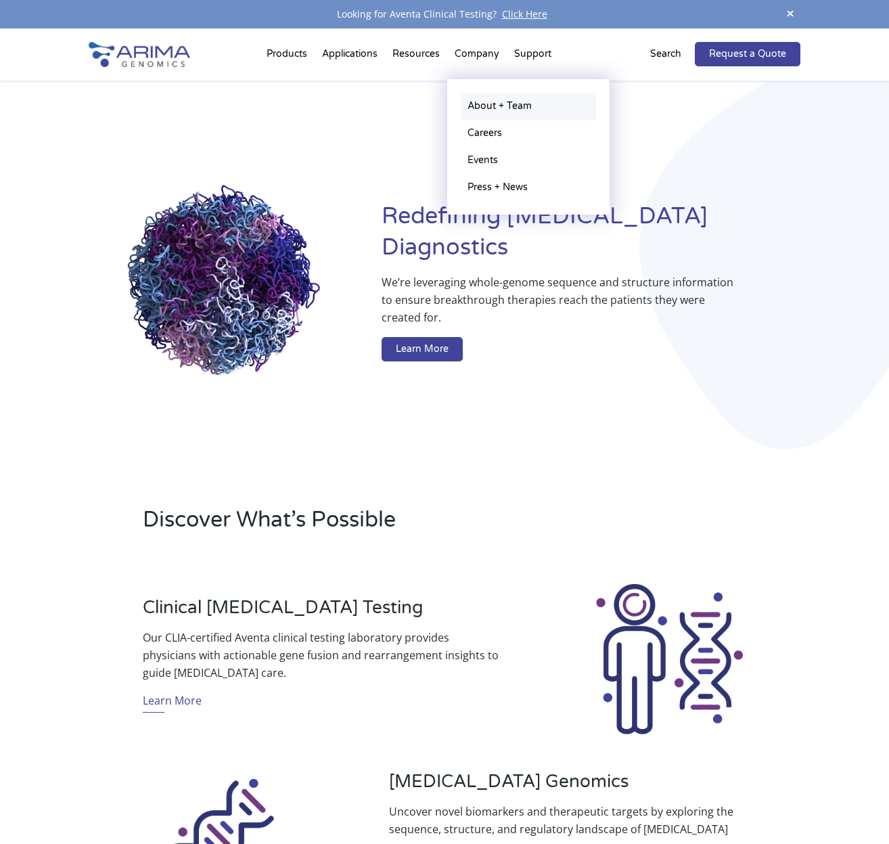
click at [480, 104] on link "About + Team" at bounding box center [528, 106] width 135 height 27
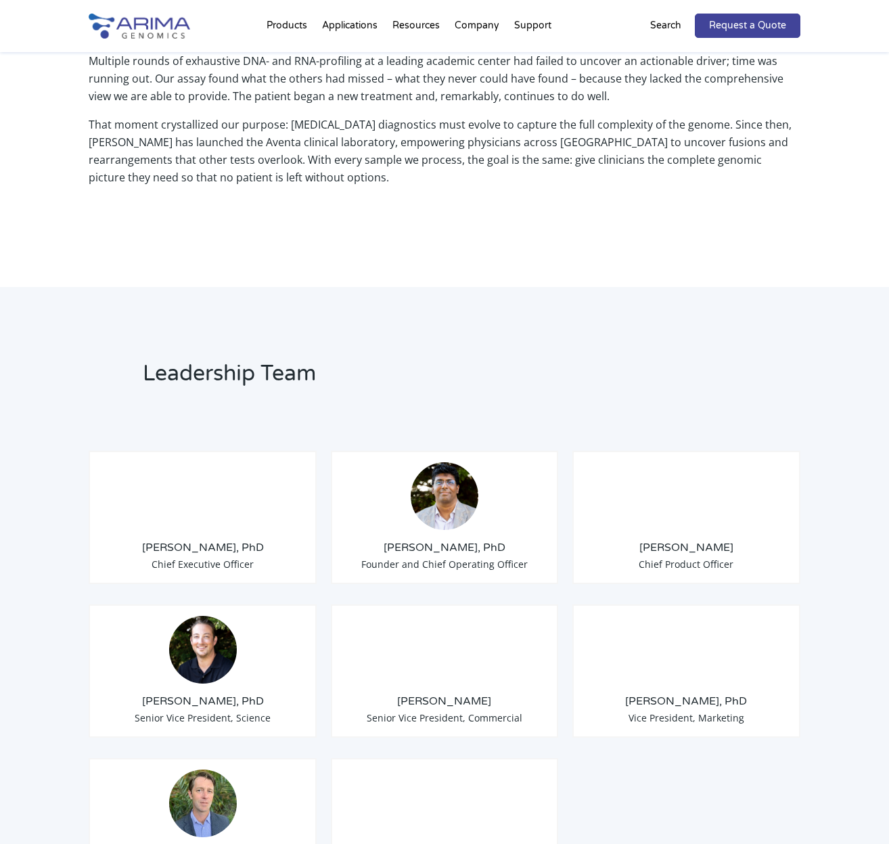
scroll to position [818, 0]
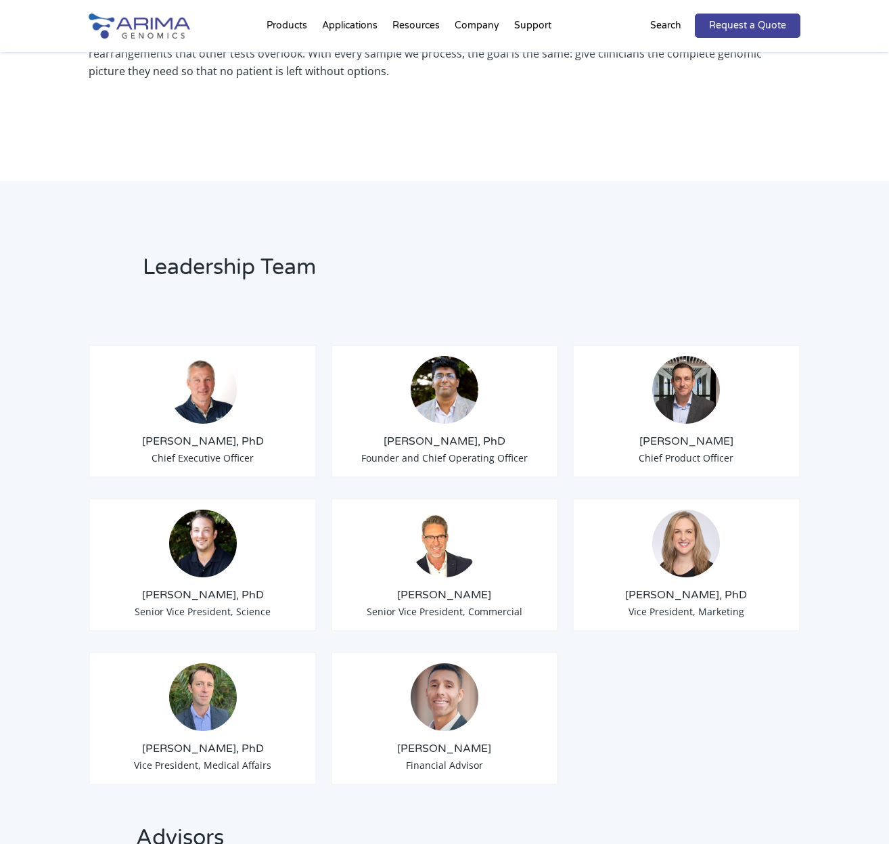
click at [456, 384] on img at bounding box center [445, 390] width 68 height 68
click at [457, 451] on span "Founder and Chief Operating Officer" at bounding box center [444, 457] width 166 height 13
click at [457, 434] on h3 "[PERSON_NAME], PhD" at bounding box center [444, 441] width 204 height 15
click at [434, 386] on img at bounding box center [445, 390] width 68 height 68
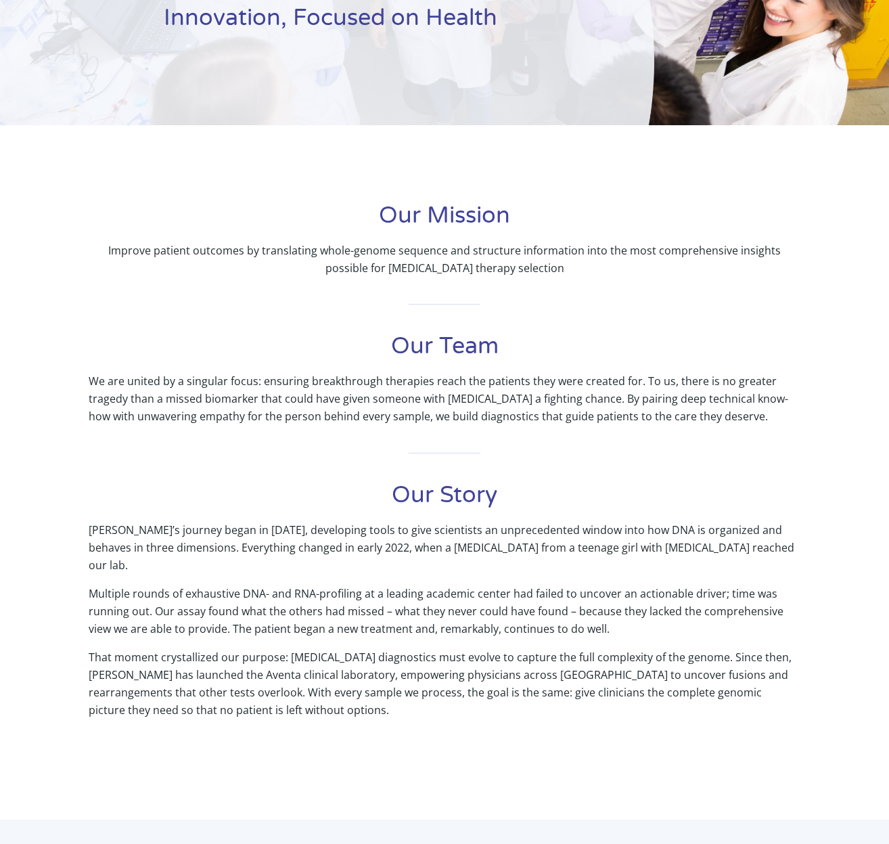
scroll to position [0, 0]
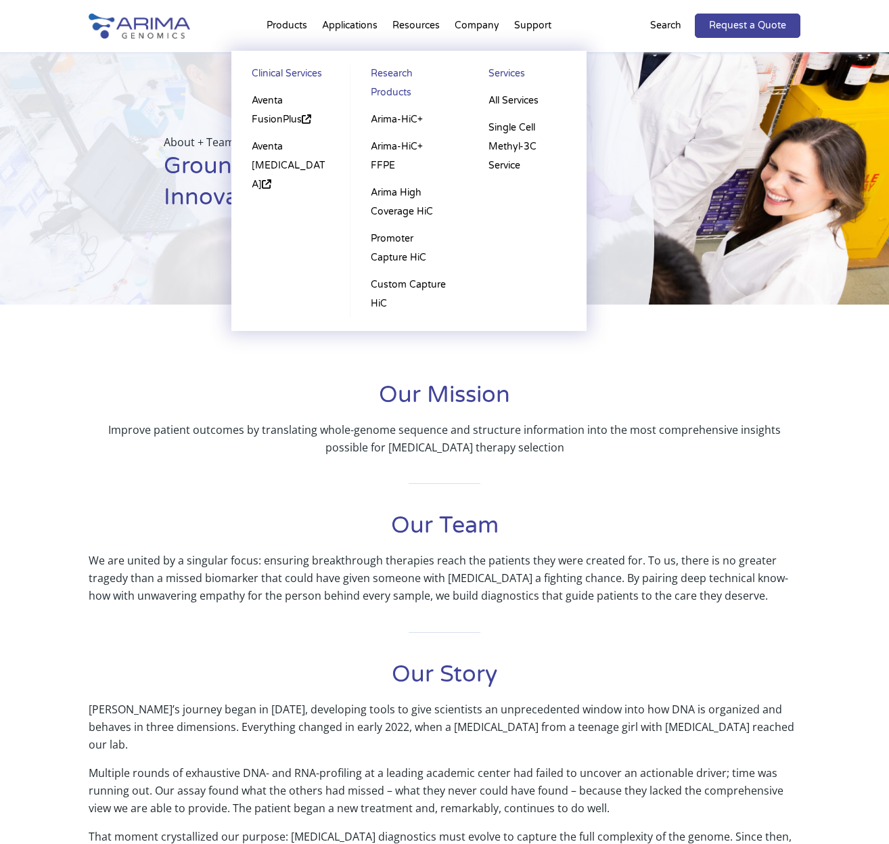
click at [292, 22] on li "Products Clinical Services Aventa FusionPlus Aventa Lymphoma Research Products …" at bounding box center [286, 28] width 55 height 46
click at [278, 99] on link "Aventa FusionPlus" at bounding box center [290, 110] width 91 height 46
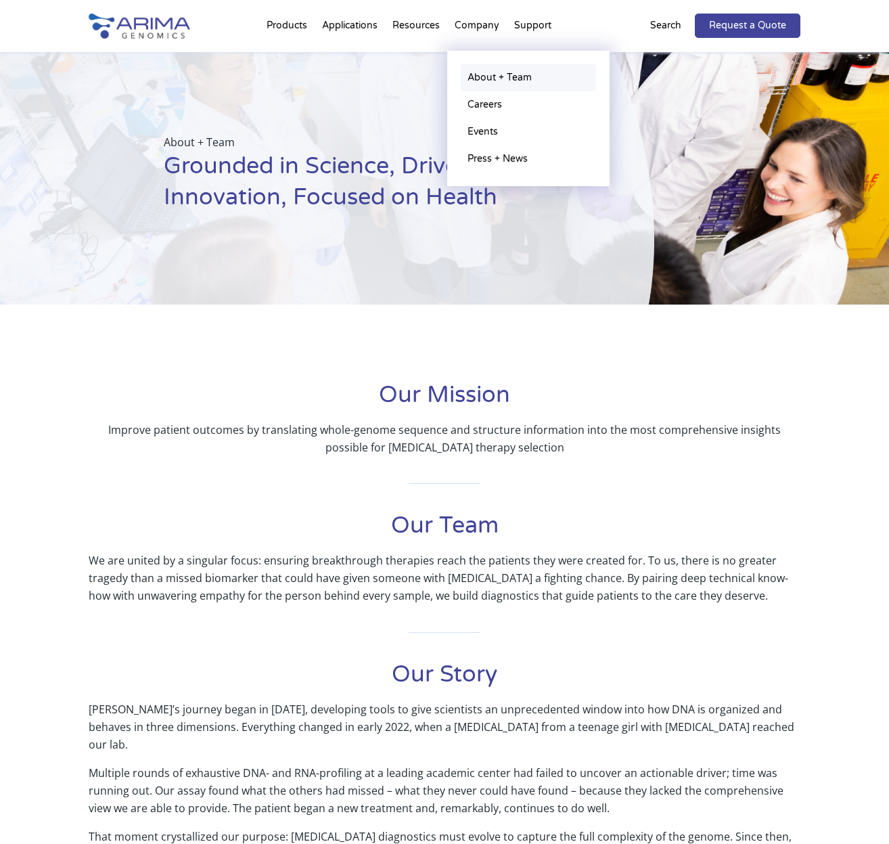
click at [485, 76] on link "About + Team" at bounding box center [528, 77] width 135 height 27
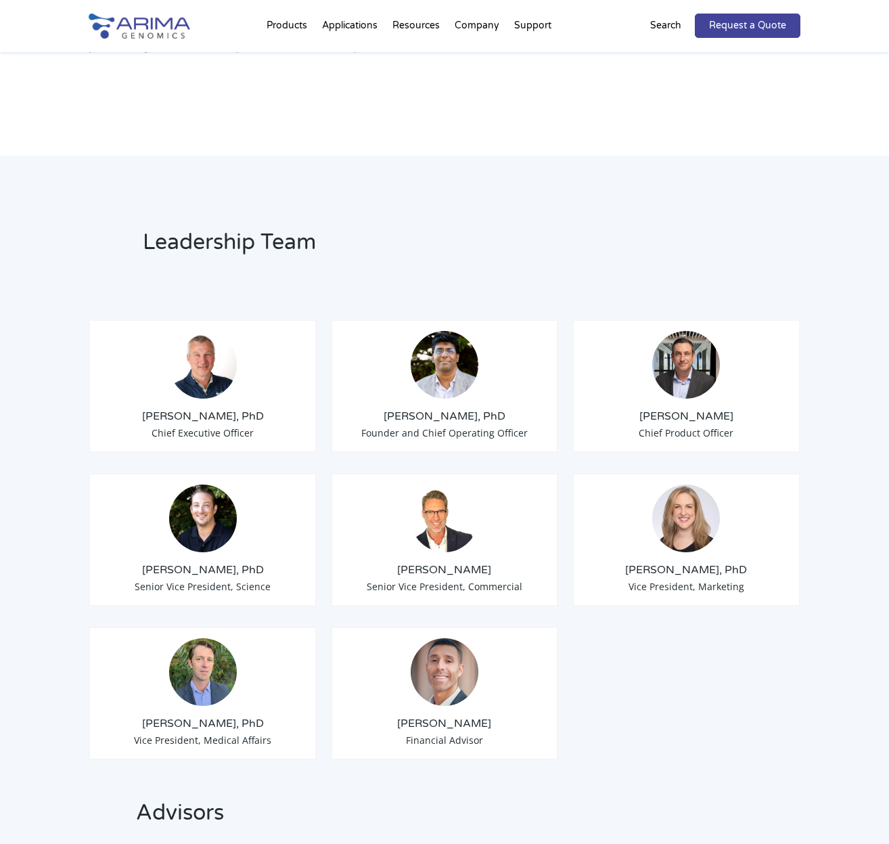
scroll to position [829, 0]
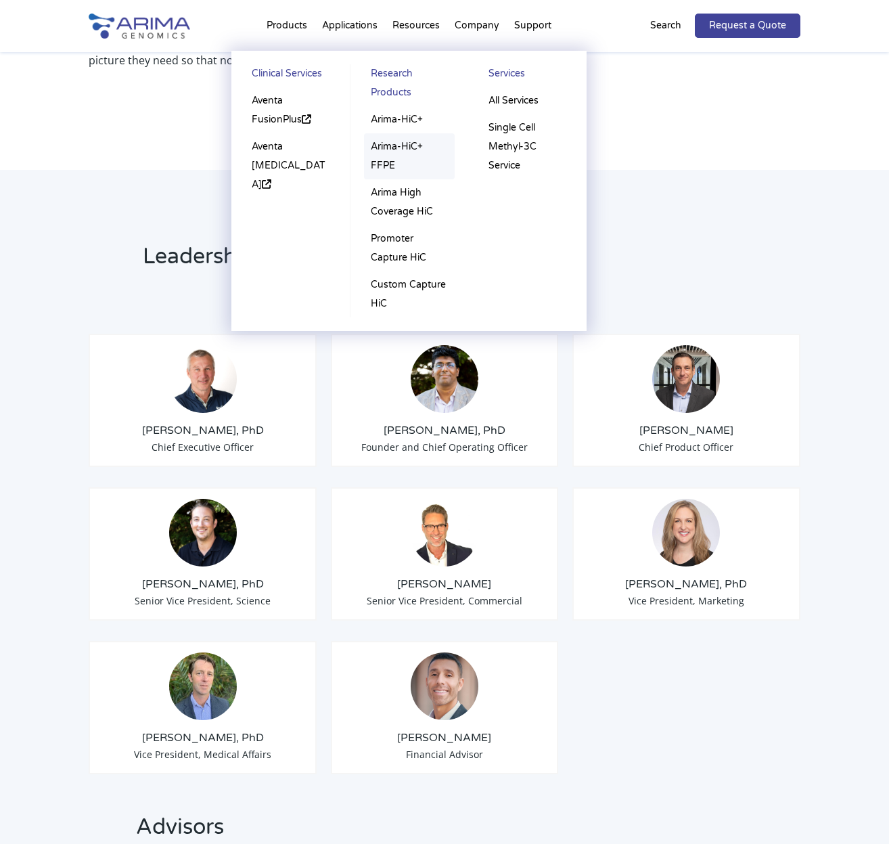
click at [388, 147] on link "Arima-HiC+ FFPE" at bounding box center [409, 156] width 91 height 46
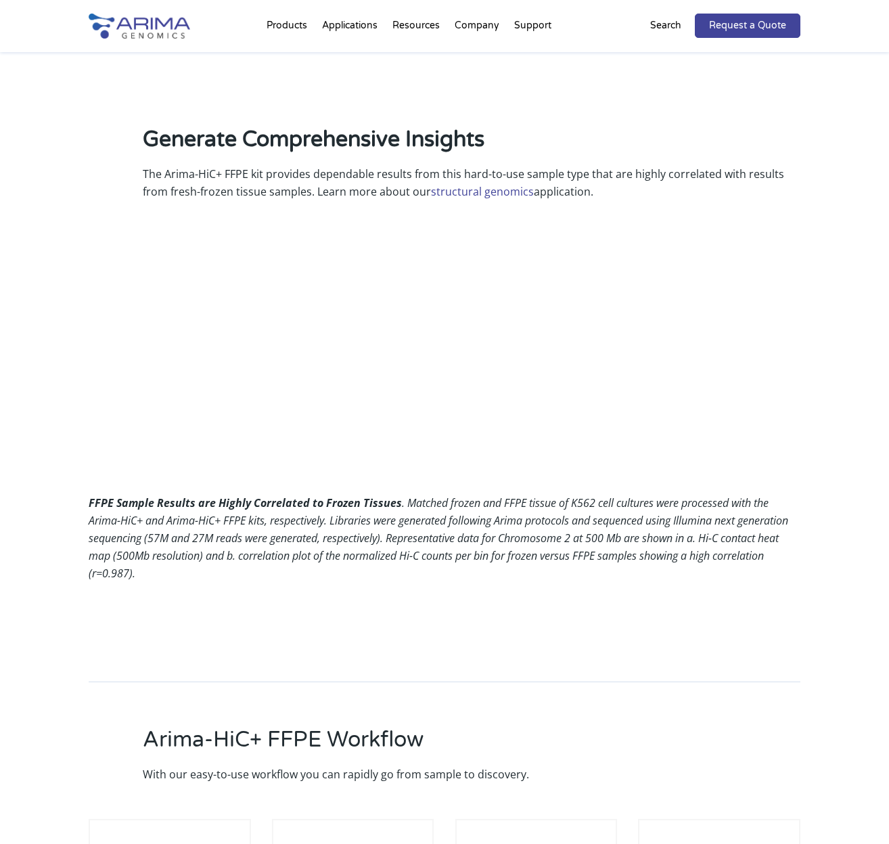
scroll to position [1223, 0]
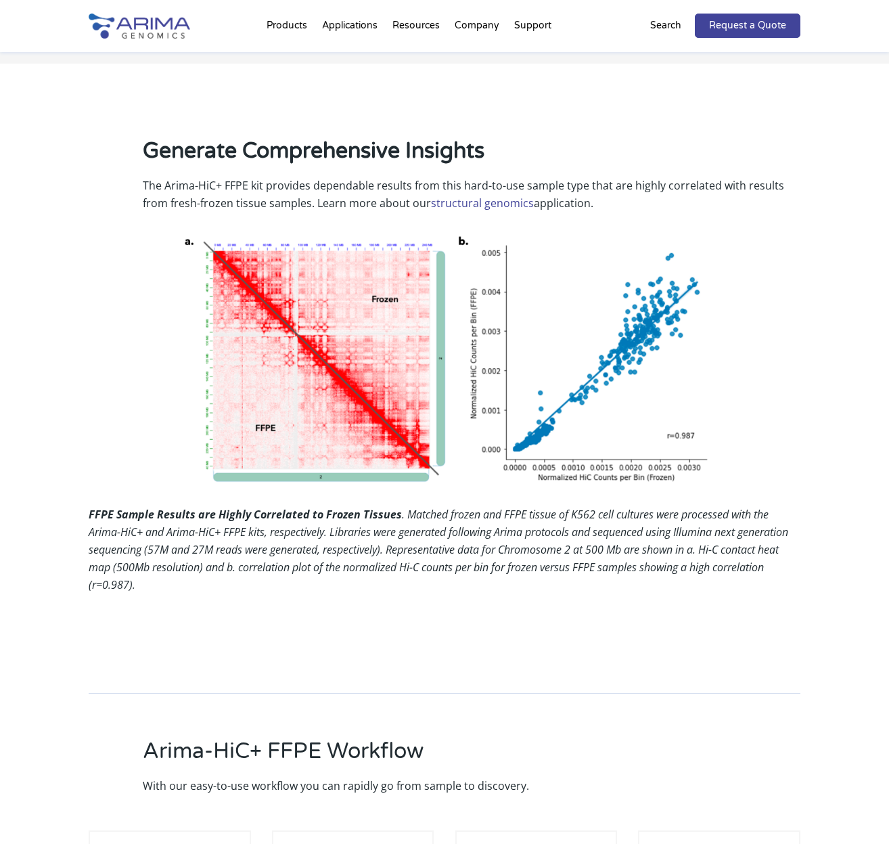
click at [621, 566] on div "Generate Comprehensive Insights The Arima-HiC+ FFPE kit provides dependable res…" at bounding box center [444, 372] width 711 height 509
click at [487, 81] on link "About + Team" at bounding box center [528, 77] width 135 height 27
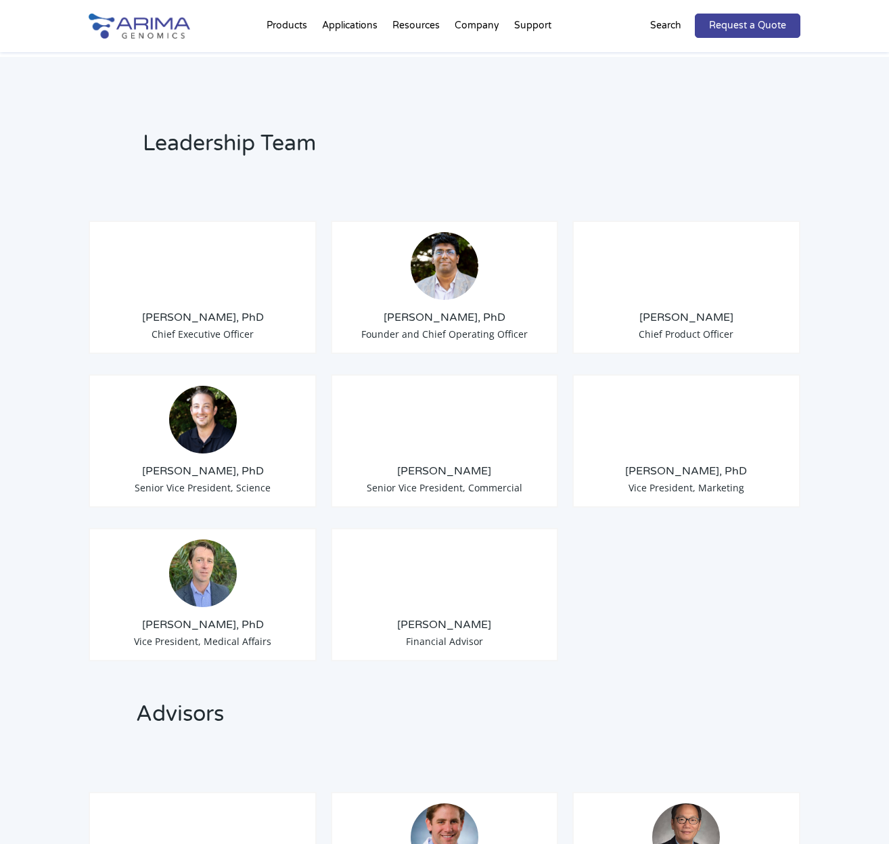
scroll to position [959, 0]
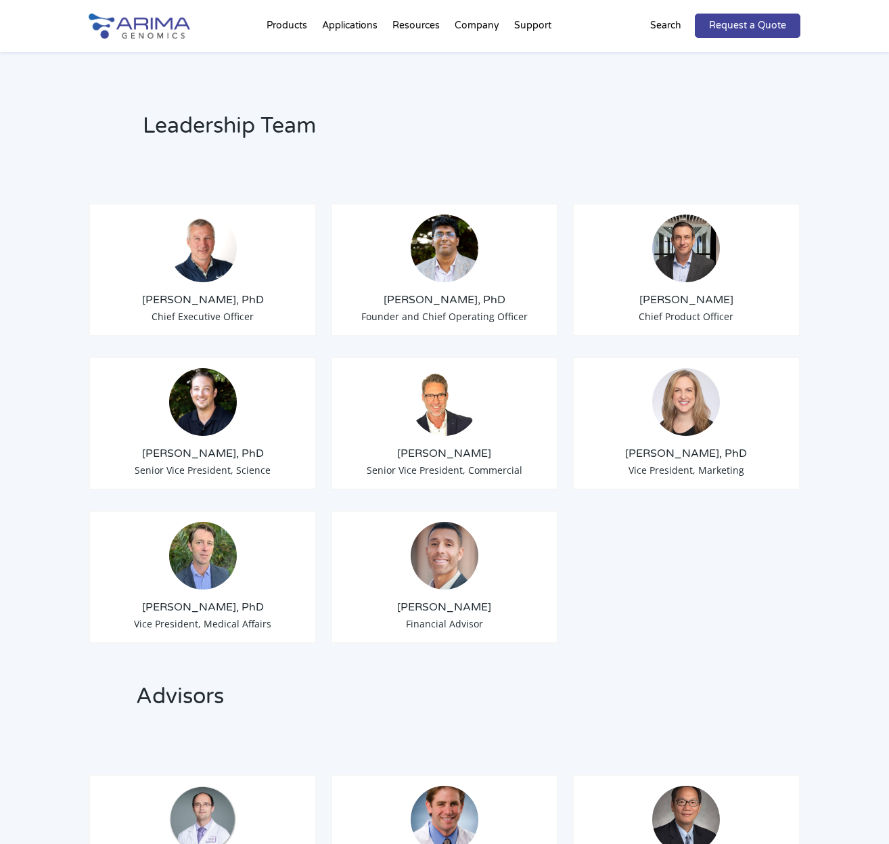
click at [435, 383] on img at bounding box center [445, 402] width 68 height 68
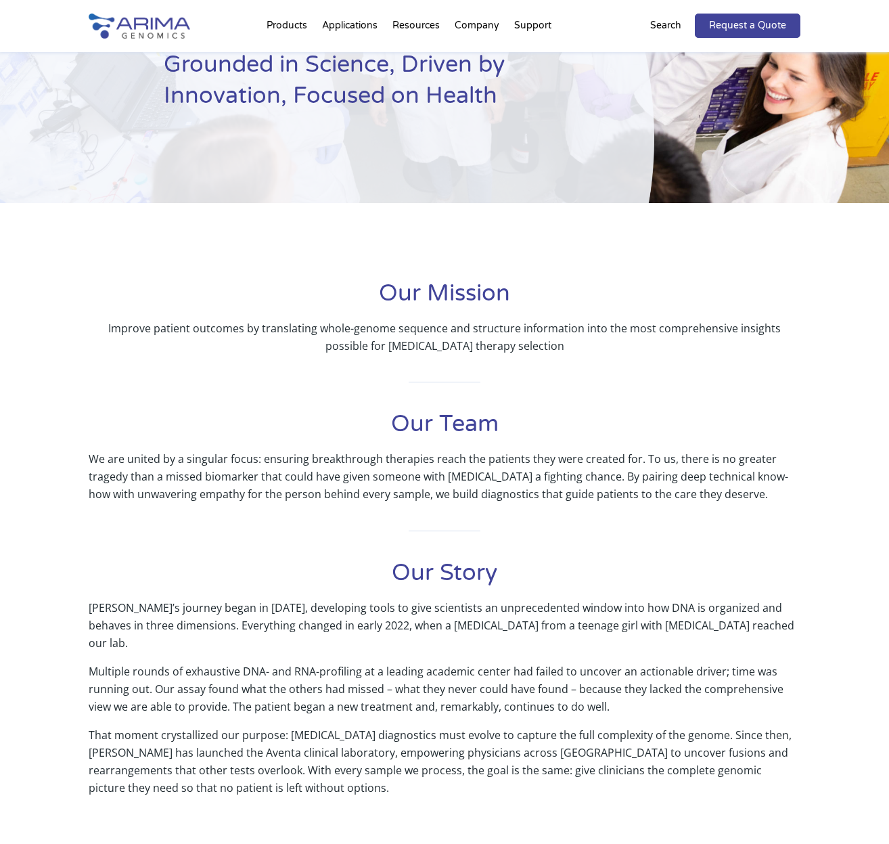
scroll to position [0, 0]
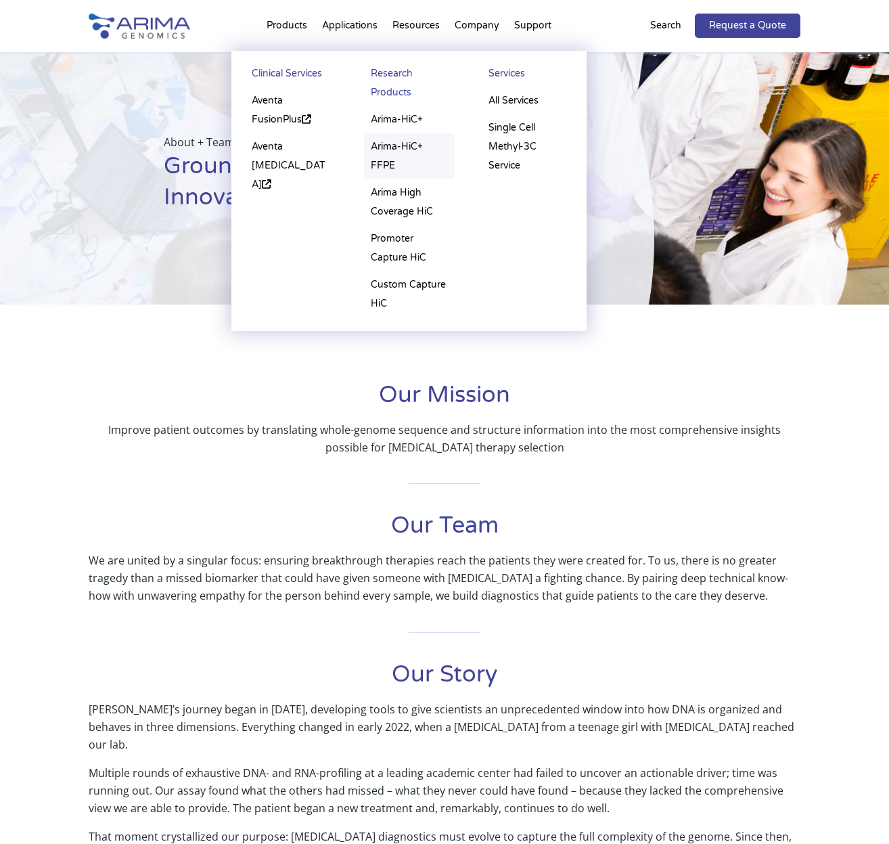
click at [396, 150] on link "Arima-HiC+ FFPE" at bounding box center [409, 156] width 91 height 46
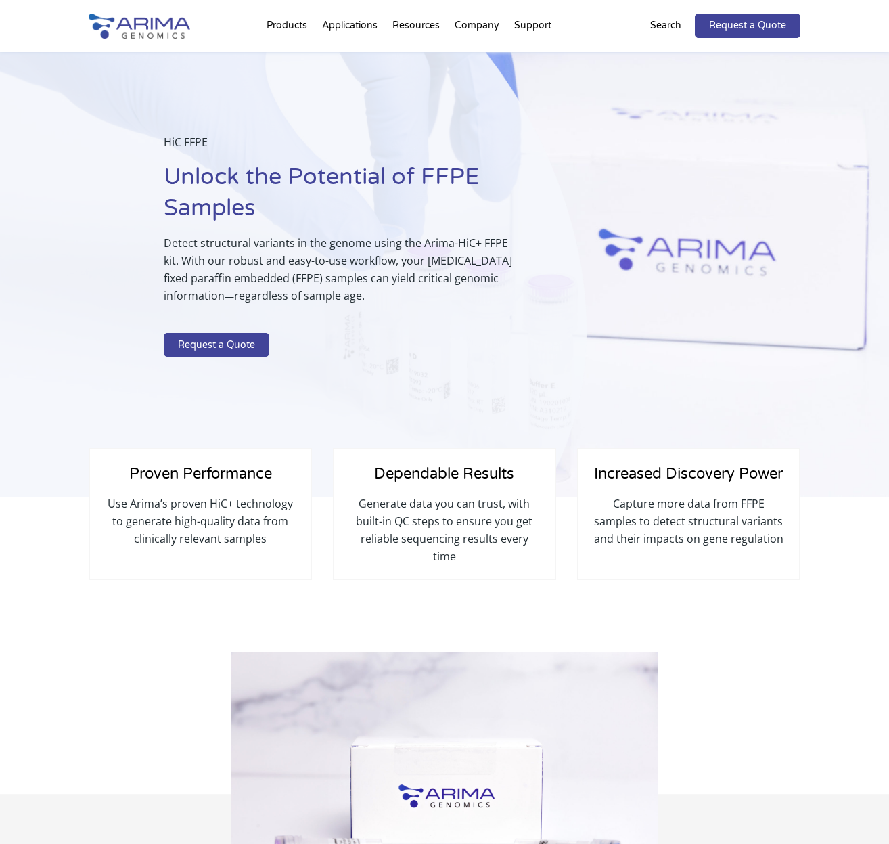
click at [341, 448] on div "Dependable Results Generate data you can trust, with built-in [GEOGRAPHIC_DATA]…" at bounding box center [444, 514] width 223 height 132
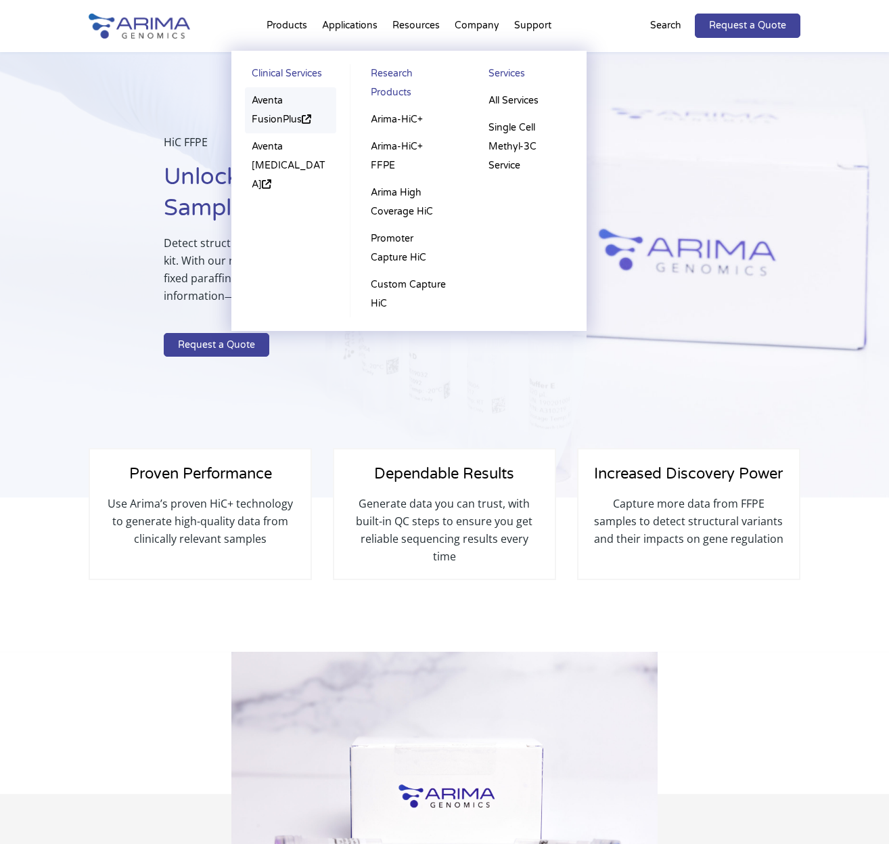
click at [267, 101] on link "Aventa FusionPlus" at bounding box center [290, 110] width 91 height 46
